Goal: Communication & Community: Answer question/provide support

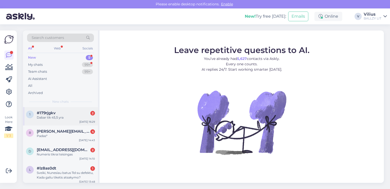
click at [61, 117] on div "Dabar tik 45,5 yra" at bounding box center [66, 117] width 58 height 5
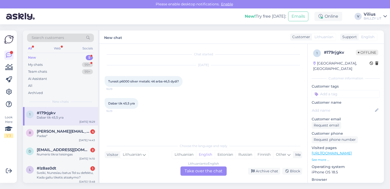
click at [352, 150] on link "[URL][DOMAIN_NAME]" at bounding box center [332, 152] width 40 height 5
click at [182, 154] on div "Lithuanian" at bounding box center [184, 154] width 24 height 8
click at [199, 166] on div "Lithuanian to Lithuanian Take over the chat" at bounding box center [204, 170] width 46 height 9
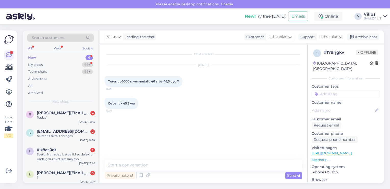
click at [181, 157] on div "Chat started [DATE] Turesit p6000 silver metalic 46 arba 46,5 dydi? 16:29 Dabar…" at bounding box center [204, 113] width 208 height 139
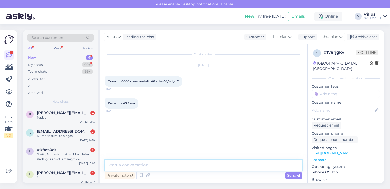
click at [170, 166] on textarea at bounding box center [204, 164] width 198 height 11
type textarea "Laba diena, esamų atspalvių papildymo deja nebeturėsime."
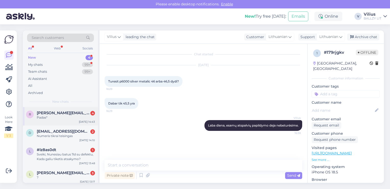
click at [60, 117] on div "Padas*" at bounding box center [66, 117] width 58 height 5
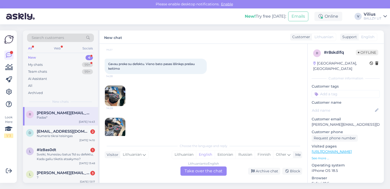
scroll to position [69, 0]
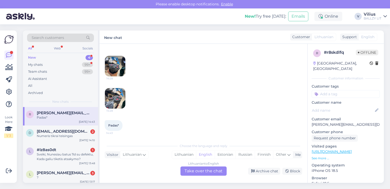
click at [112, 64] on img at bounding box center [115, 66] width 20 height 20
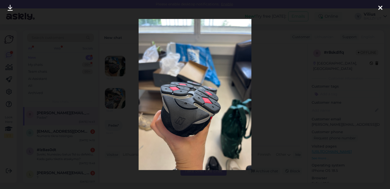
click at [280, 74] on div at bounding box center [195, 94] width 390 height 189
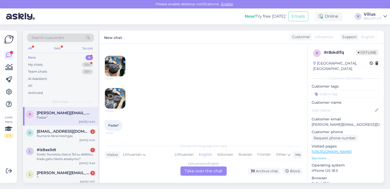
click at [124, 97] on img at bounding box center [115, 98] width 20 height 20
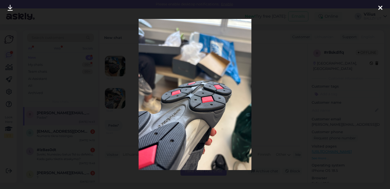
click at [282, 68] on div at bounding box center [195, 94] width 390 height 189
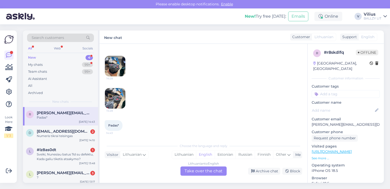
click at [119, 64] on img at bounding box center [115, 66] width 20 height 20
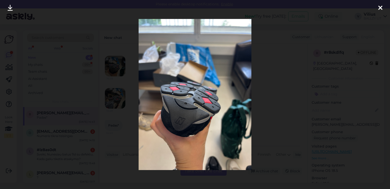
click at [121, 108] on div at bounding box center [195, 94] width 390 height 189
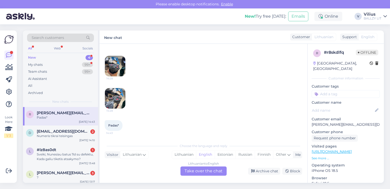
click at [116, 102] on img at bounding box center [115, 98] width 20 height 20
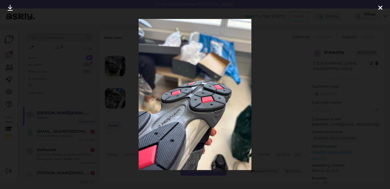
click at [115, 112] on div at bounding box center [195, 94] width 390 height 189
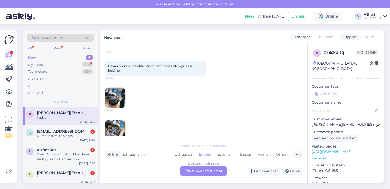
scroll to position [44, 0]
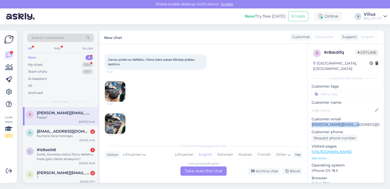
drag, startPoint x: 312, startPoint y: 119, endPoint x: 354, endPoint y: 118, distance: 41.6
click at [354, 122] on p "[PERSON_NAME][EMAIL_ADDRESS][DOMAIN_NAME]" at bounding box center [346, 124] width 68 height 5
copy p "[PERSON_NAME][EMAIL_ADDRESS][DOMAIN_NAME]"
click at [191, 152] on div "Lithuanian" at bounding box center [184, 154] width 24 height 8
click at [199, 175] on div "Lithuanian to Lithuanian Take over the chat" at bounding box center [204, 170] width 46 height 9
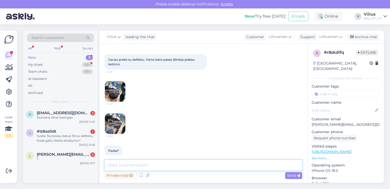
click at [177, 160] on textarea at bounding box center [204, 164] width 198 height 11
type textarea "Laba diena, gal galite nurodyti užsakymo numerį?"
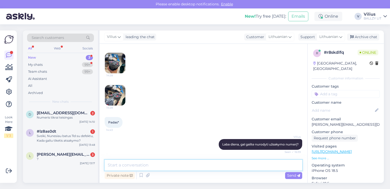
scroll to position [94, 0]
